Goal: Information Seeking & Learning: Learn about a topic

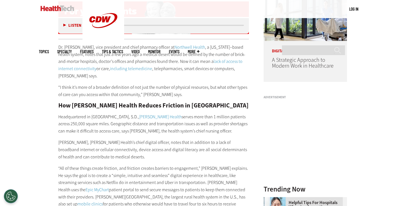
scroll to position [455, 0]
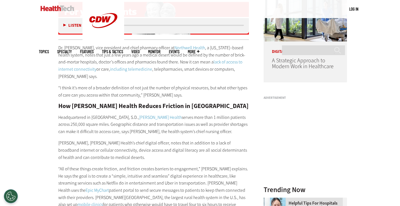
click at [128, 69] on link "including telemedicine" at bounding box center [131, 69] width 42 height 6
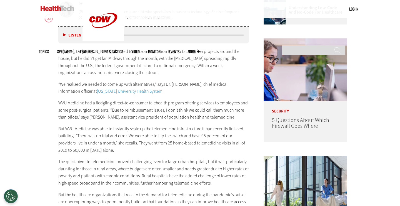
scroll to position [303, 0]
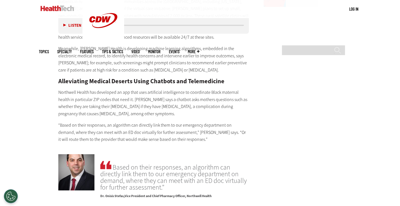
scroll to position [737, 0]
